Goal: Information Seeking & Learning: Learn about a topic

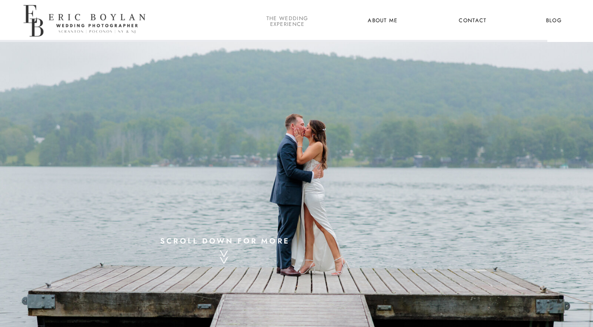
click at [280, 20] on nav "the wedding experience" at bounding box center [287, 21] width 45 height 11
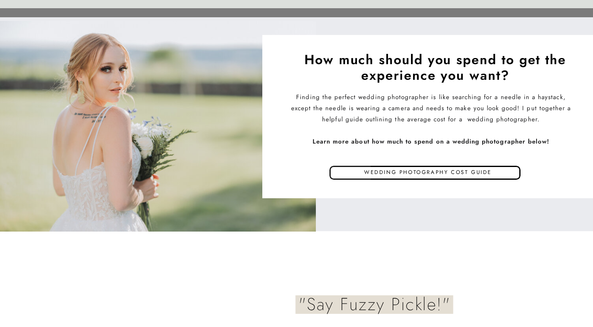
scroll to position [3958, 0]
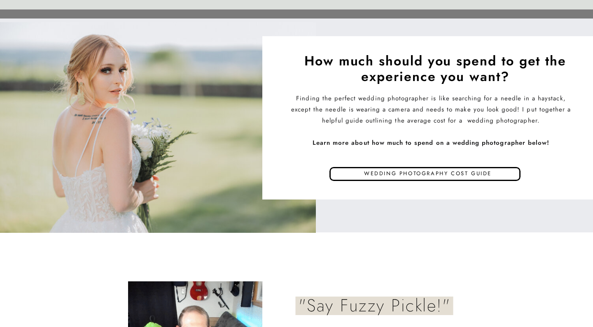
click at [345, 173] on div at bounding box center [329, 177] width 82 height 21
click at [400, 171] on p "Wedding photography cost guide" at bounding box center [427, 175] width 235 height 12
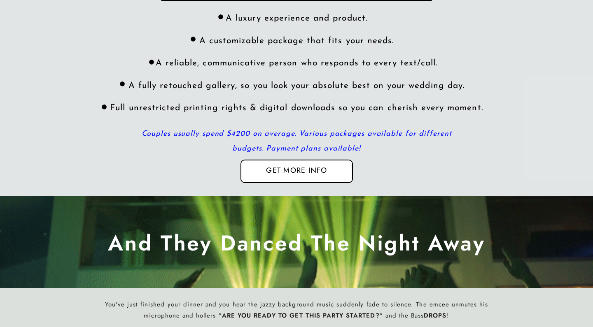
scroll to position [2527, 0]
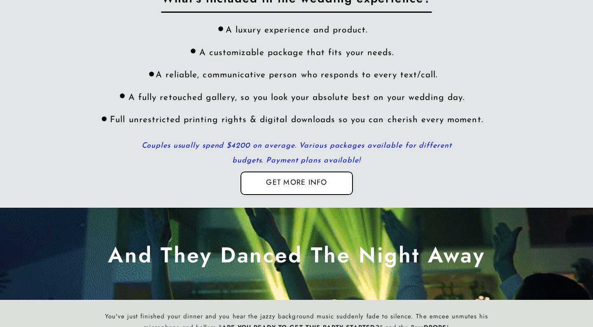
click at [287, 183] on nav "Get more info" at bounding box center [296, 184] width 80 height 12
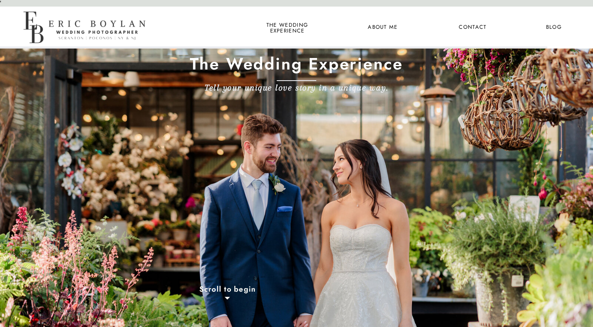
scroll to position [0, 0]
click at [294, 29] on nav "the wedding experience" at bounding box center [287, 27] width 45 height 11
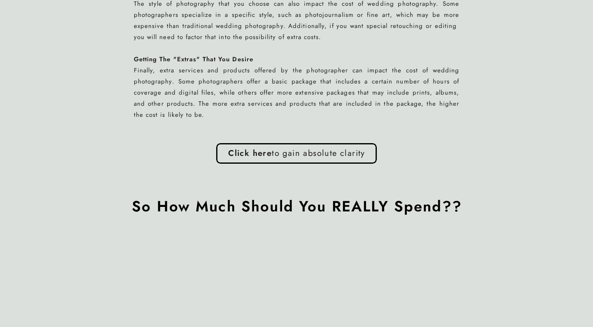
scroll to position [1604, 0]
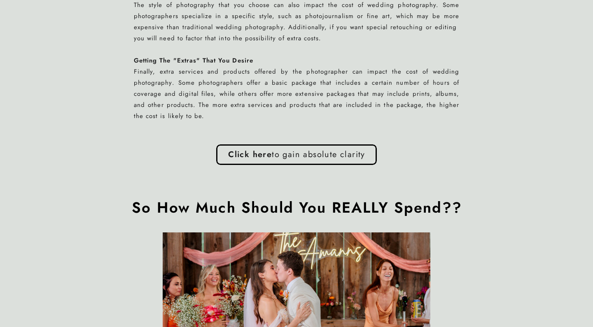
click at [298, 155] on p "Click here to gain absolute clarity" at bounding box center [296, 154] width 151 height 14
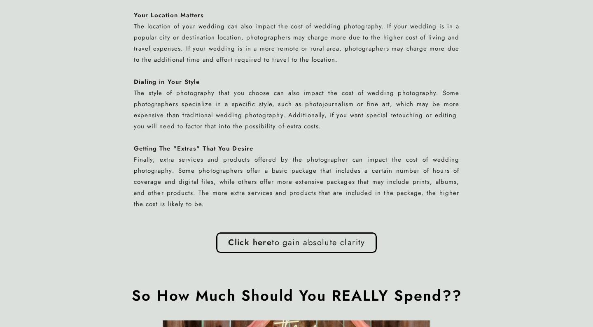
scroll to position [1534, 0]
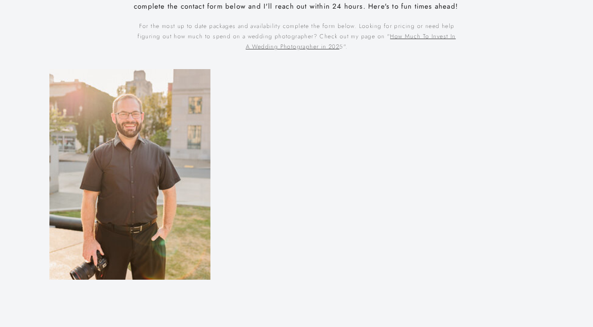
scroll to position [408, 0]
